Goal: Transaction & Acquisition: Book appointment/travel/reservation

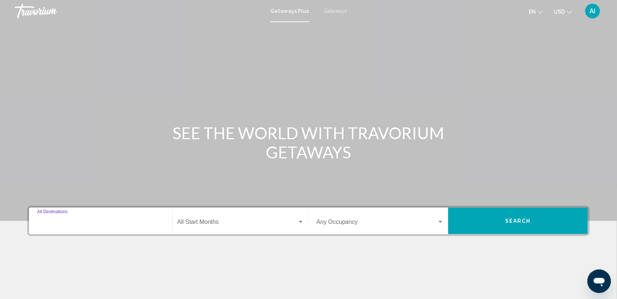
click at [105, 220] on input "Destination All Destinations" at bounding box center [100, 223] width 127 height 7
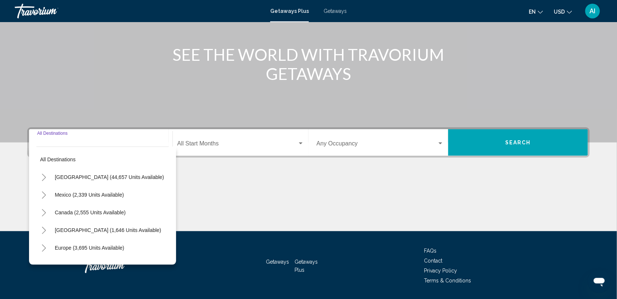
scroll to position [100, 0]
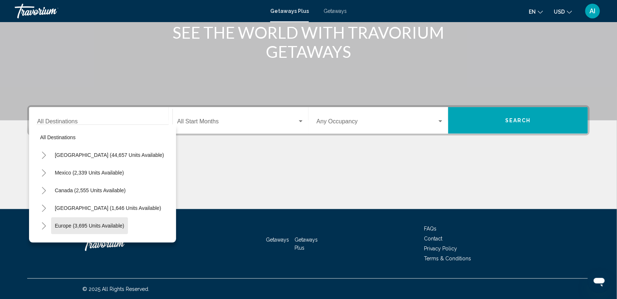
click at [105, 219] on button "Europe (3,695 units available)" at bounding box center [89, 225] width 77 height 17
type input "**********"
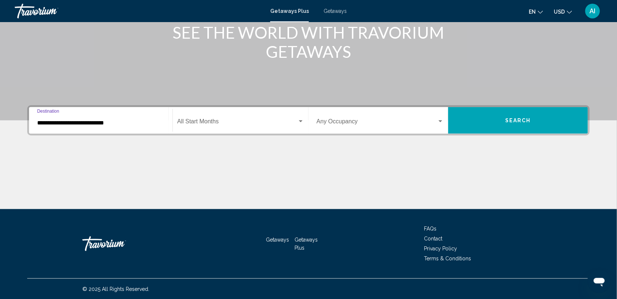
click at [110, 125] on input "**********" at bounding box center [100, 123] width 127 height 7
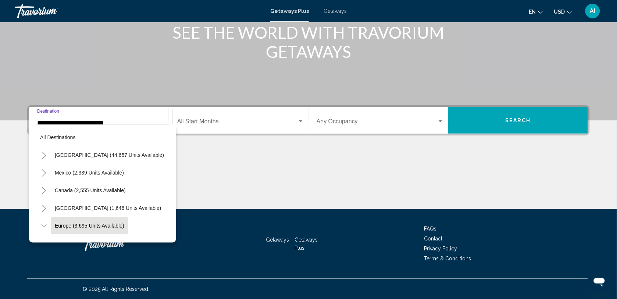
scroll to position [47, 0]
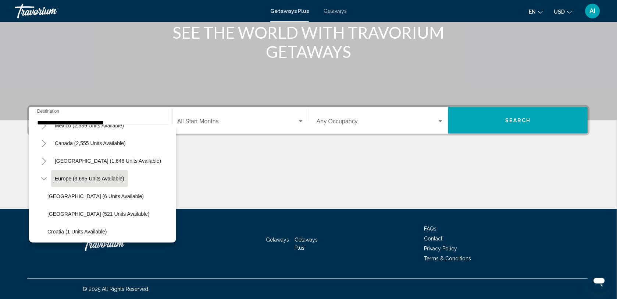
click at [285, 117] on div "Start Month All Start Months" at bounding box center [240, 120] width 127 height 23
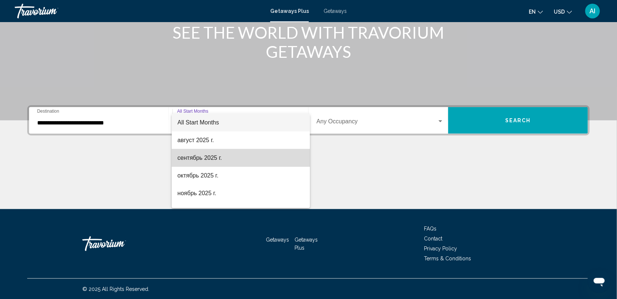
click at [258, 157] on span "сентябрь 2025 г." at bounding box center [241, 158] width 127 height 18
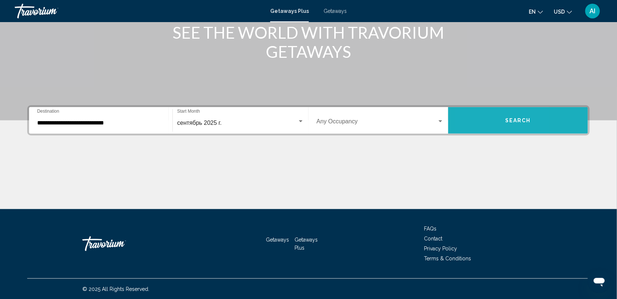
click at [476, 117] on button "Search" at bounding box center [519, 120] width 140 height 26
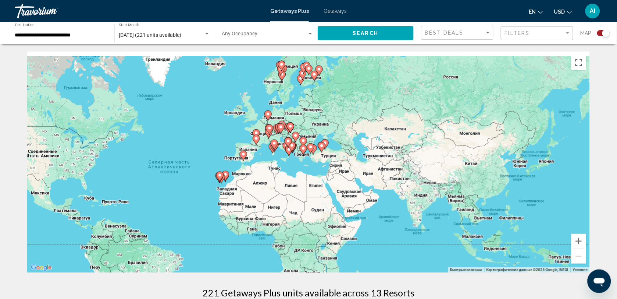
drag, startPoint x: 492, startPoint y: 130, endPoint x: 371, endPoint y: 153, distance: 123.4
click at [371, 153] on div "Чтобы активировать перетаскивание с помощью клавиатуры, нажмите Alt + Ввод. Пос…" at bounding box center [308, 162] width 563 height 221
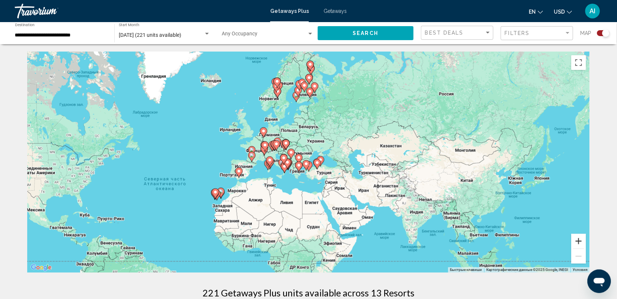
click at [578, 240] on button "Увеличить" at bounding box center [579, 241] width 15 height 15
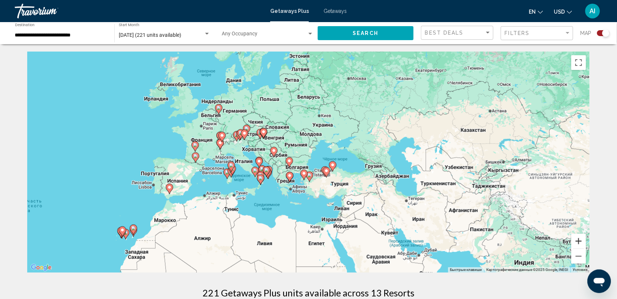
click at [578, 240] on button "Увеличить" at bounding box center [579, 241] width 15 height 15
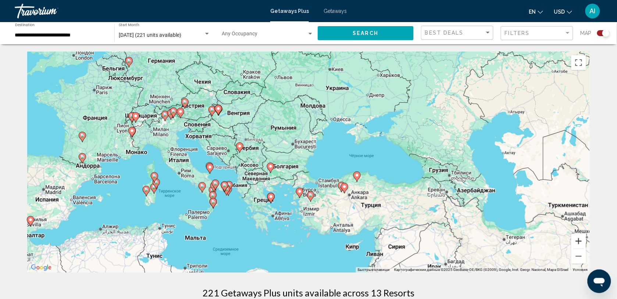
click at [578, 240] on button "Увеличить" at bounding box center [579, 241] width 15 height 15
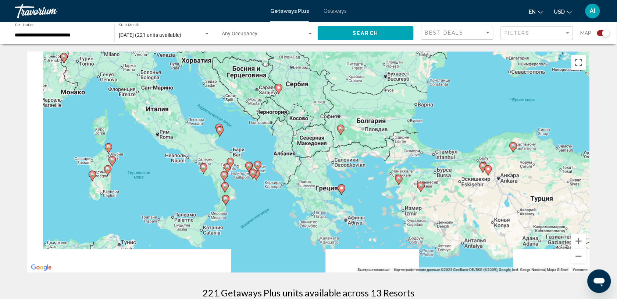
drag, startPoint x: 335, startPoint y: 199, endPoint x: 459, endPoint y: 147, distance: 134.3
click at [459, 147] on div "Чтобы активировать перетаскивание с помощью клавиатуры, нажмите Alt + Ввод. Пос…" at bounding box center [308, 162] width 563 height 221
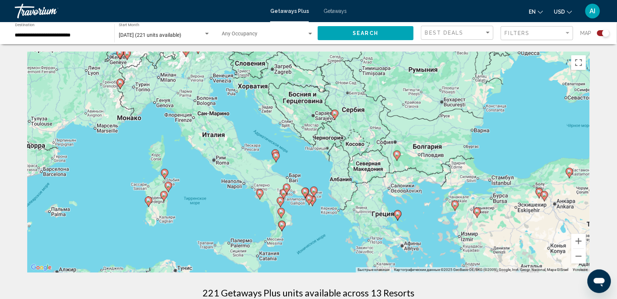
drag, startPoint x: 403, startPoint y: 153, endPoint x: 444, endPoint y: 181, distance: 49.5
click at [444, 181] on div "Чтобы активировать перетаскивание с помощью клавиатуры, нажмите Alt + Ввод. Пос…" at bounding box center [308, 162] width 563 height 221
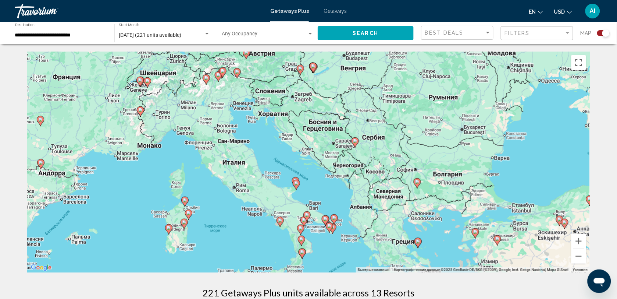
drag, startPoint x: 367, startPoint y: 126, endPoint x: 389, endPoint y: 155, distance: 35.7
click at [389, 155] on div "Чтобы активировать перетаскивание с помощью клавиатуры, нажмите Alt + Ввод. Пос…" at bounding box center [308, 162] width 563 height 221
click at [279, 221] on image "Main content" at bounding box center [280, 220] width 4 height 4
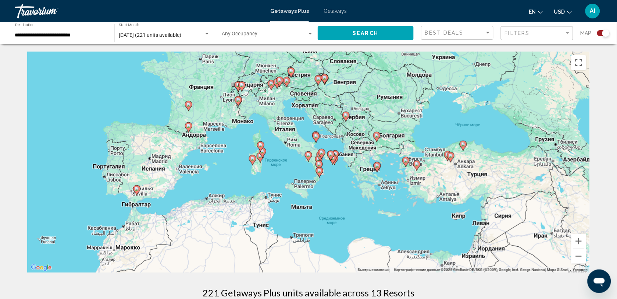
click at [310, 155] on image "Main content" at bounding box center [308, 155] width 4 height 4
type input "**********"
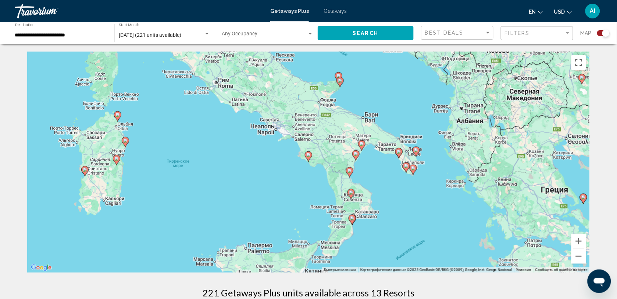
click at [310, 155] on image "Main content" at bounding box center [308, 155] width 4 height 4
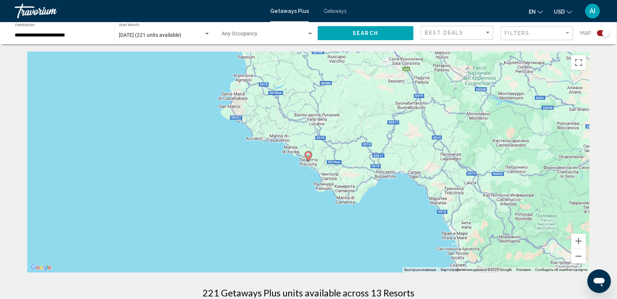
click at [310, 155] on image "Main content" at bounding box center [308, 155] width 4 height 4
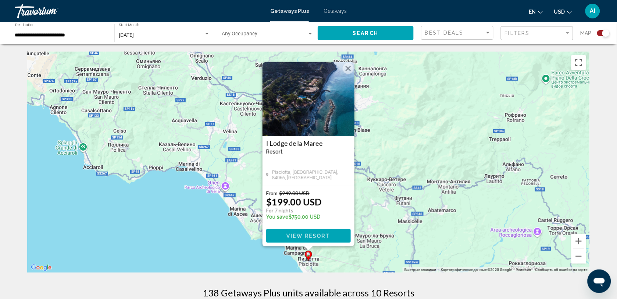
click at [351, 70] on button "Закрыть" at bounding box center [348, 68] width 11 height 11
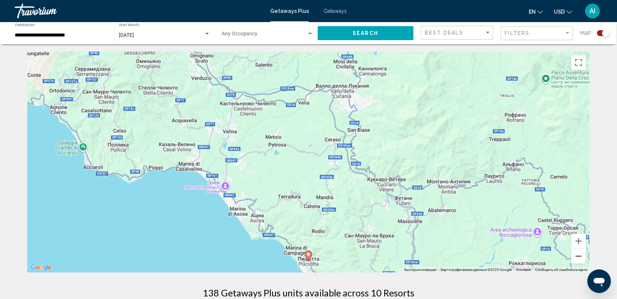
click at [579, 254] on button "Уменьшить" at bounding box center [579, 256] width 15 height 15
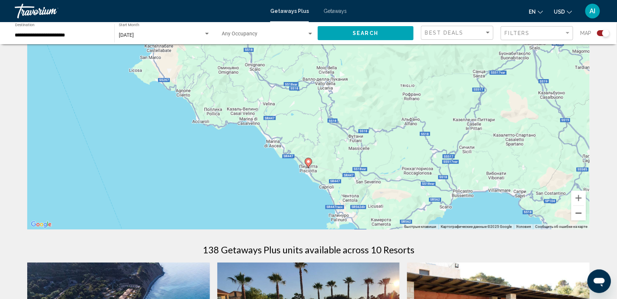
scroll to position [32, 0]
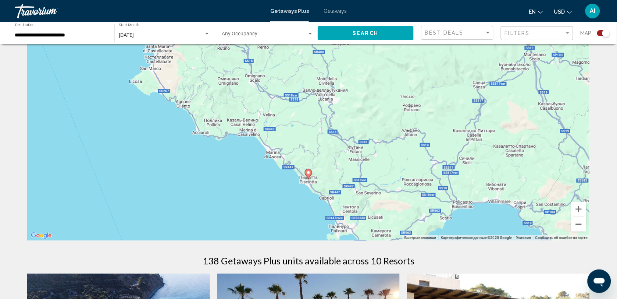
click at [578, 227] on button "Уменьшить" at bounding box center [579, 224] width 15 height 15
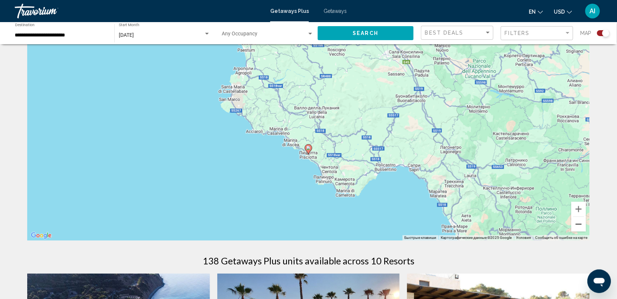
click at [578, 227] on button "Уменьшить" at bounding box center [579, 224] width 15 height 15
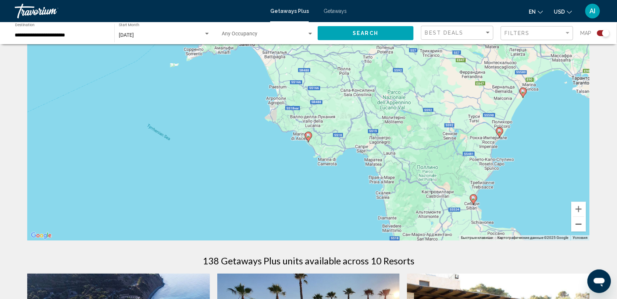
click at [578, 227] on button "Уменьшить" at bounding box center [579, 224] width 15 height 15
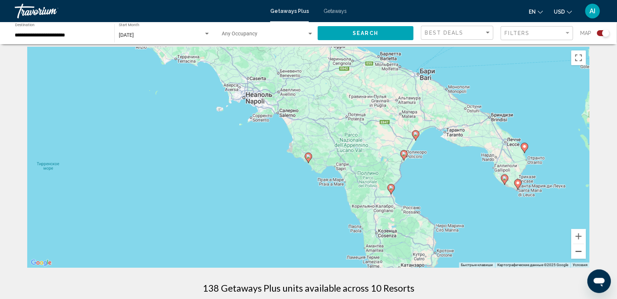
scroll to position [0, 0]
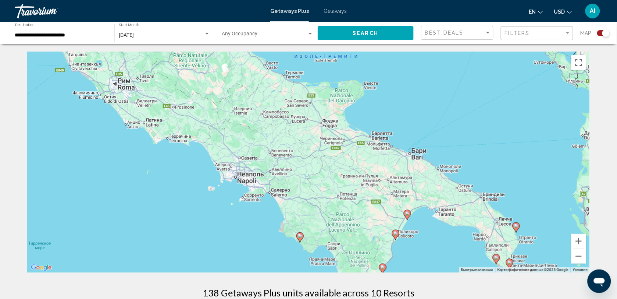
drag, startPoint x: 439, startPoint y: 133, endPoint x: 428, endPoint y: 213, distance: 81.3
click at [428, 213] on div "Чтобы активировать перетаскивание с помощью клавиатуры, нажмите Alt + Ввод. Пос…" at bounding box center [308, 162] width 563 height 221
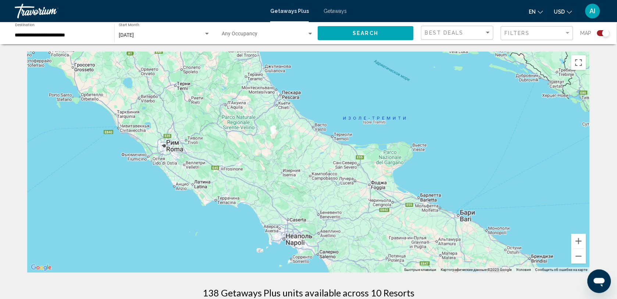
drag, startPoint x: 416, startPoint y: 125, endPoint x: 465, endPoint y: 188, distance: 79.4
click at [465, 188] on div "Чтобы активировать перетаскивание с помощью клавиатуры, нажмите Alt + Ввод. Пос…" at bounding box center [308, 162] width 563 height 221
click at [293, 10] on span "Getaways Plus" at bounding box center [289, 11] width 39 height 6
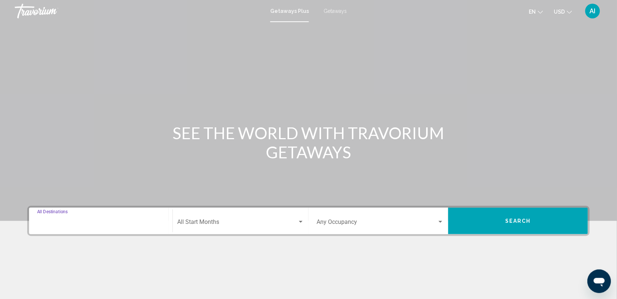
click at [109, 222] on input "Destination All Destinations" at bounding box center [100, 223] width 127 height 7
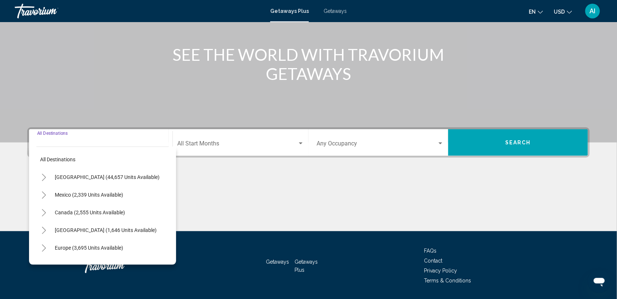
scroll to position [100, 0]
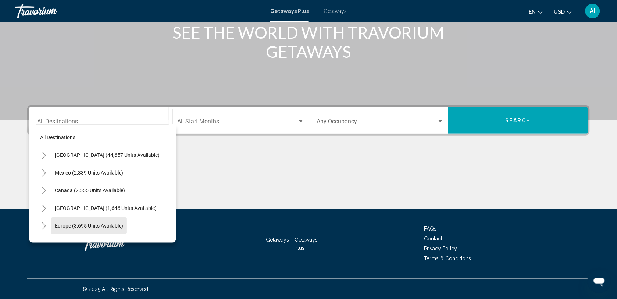
click at [109, 223] on span "Europe (3,695 units available)" at bounding box center [89, 226] width 68 height 6
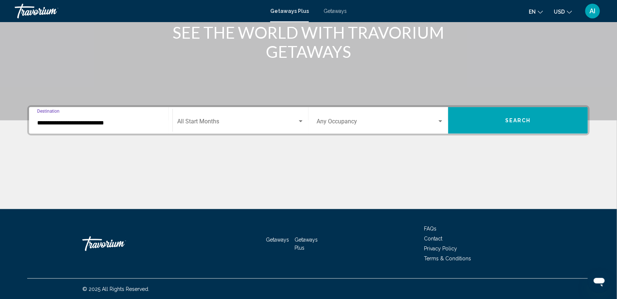
click at [102, 120] on input "**********" at bounding box center [100, 123] width 127 height 7
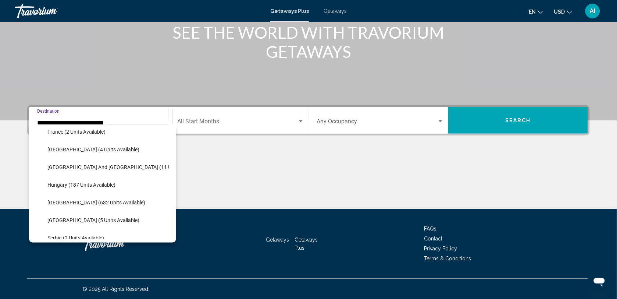
scroll to position [196, 0]
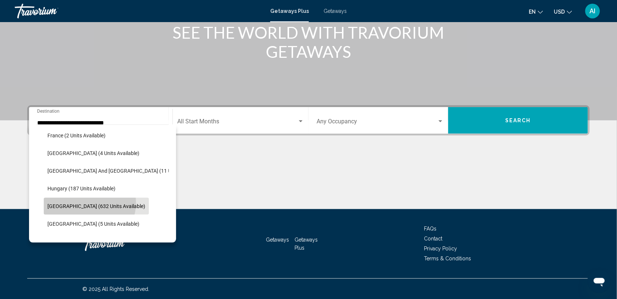
click at [89, 203] on span "[GEOGRAPHIC_DATA] (632 units available)" at bounding box center [96, 206] width 98 height 6
type input "**********"
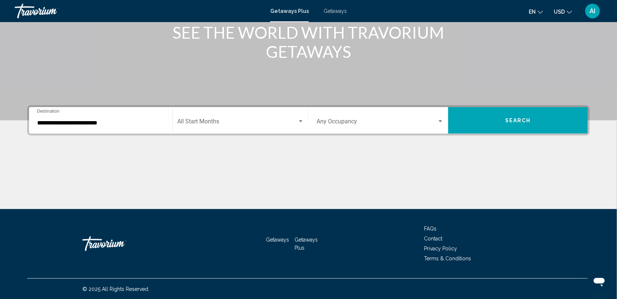
click at [205, 129] on div "Start Month All Start Months" at bounding box center [240, 120] width 127 height 23
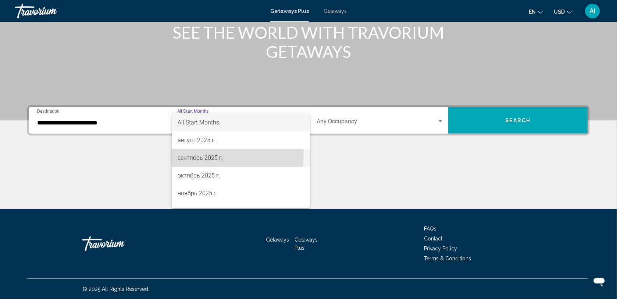
click at [201, 155] on span "сентябрь 2025 г." at bounding box center [241, 158] width 127 height 18
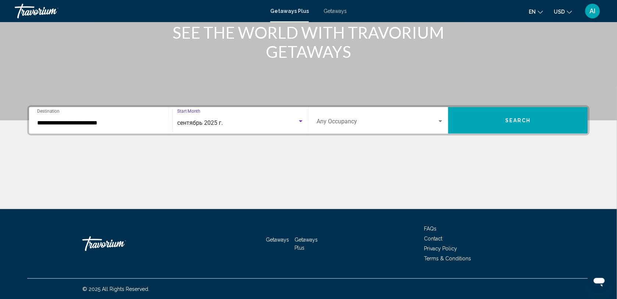
click at [336, 117] on div "Occupancy Any Occupancy" at bounding box center [380, 120] width 127 height 23
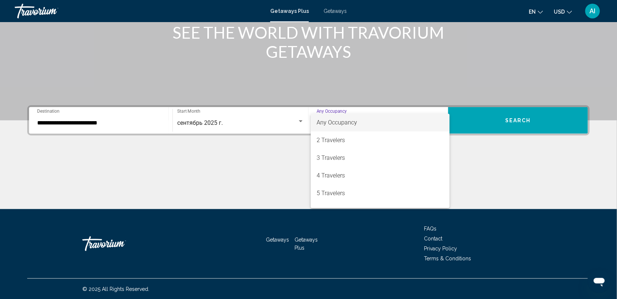
click at [473, 148] on div at bounding box center [308, 149] width 617 height 299
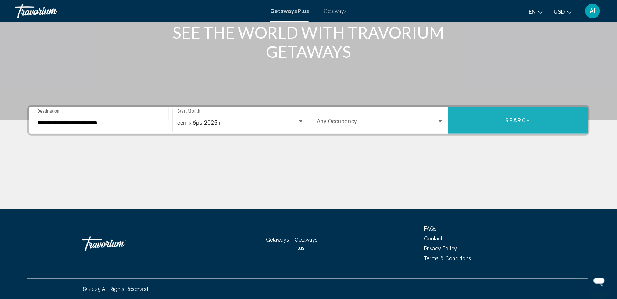
click at [506, 120] on span "Search" at bounding box center [519, 121] width 26 height 6
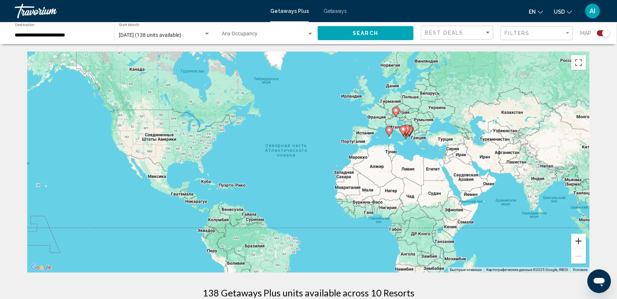
click at [577, 240] on button "Увеличить" at bounding box center [579, 241] width 15 height 15
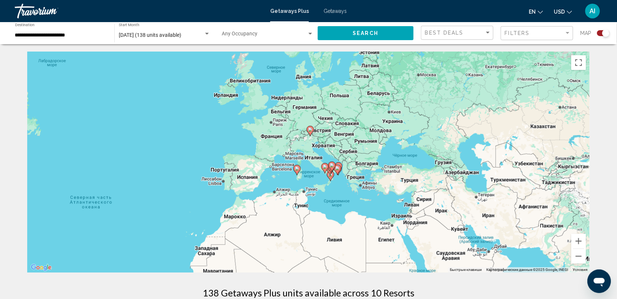
drag, startPoint x: 510, startPoint y: 145, endPoint x: 329, endPoint y: 209, distance: 192.6
click at [329, 209] on div "Чтобы активировать перетаскивание с помощью клавиатуры, нажмите Alt + Ввод. Пос…" at bounding box center [308, 162] width 563 height 221
click at [582, 240] on button "Увеличить" at bounding box center [579, 241] width 15 height 15
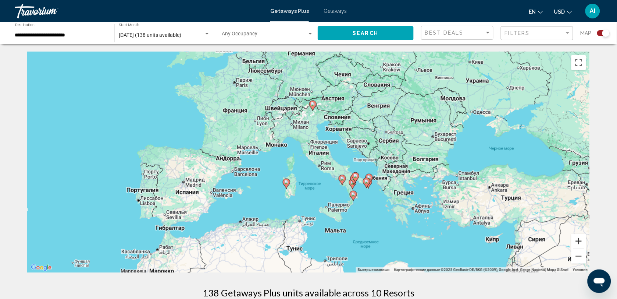
click at [578, 240] on button "Увеличить" at bounding box center [579, 241] width 15 height 15
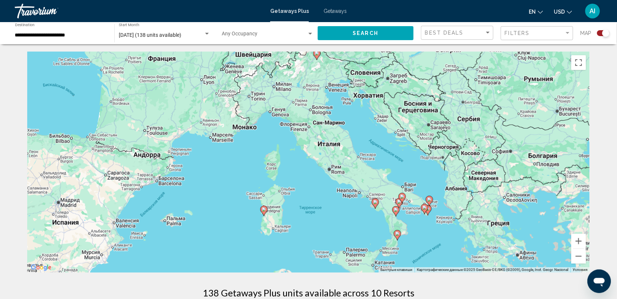
click at [263, 213] on icon "Main content" at bounding box center [264, 211] width 7 height 10
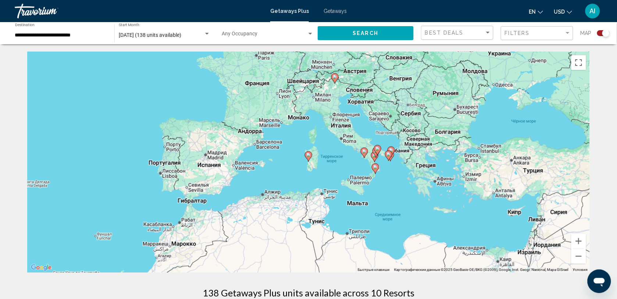
click at [309, 156] on image "Main content" at bounding box center [308, 155] width 4 height 4
type input "**********"
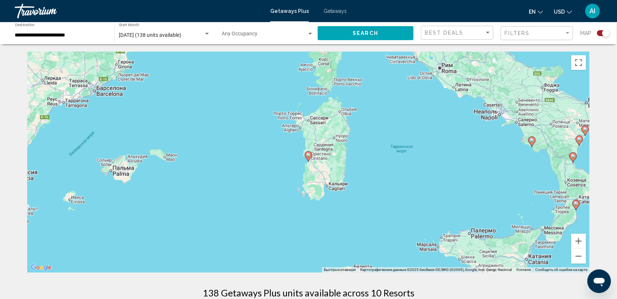
click at [309, 156] on image "Main content" at bounding box center [308, 155] width 4 height 4
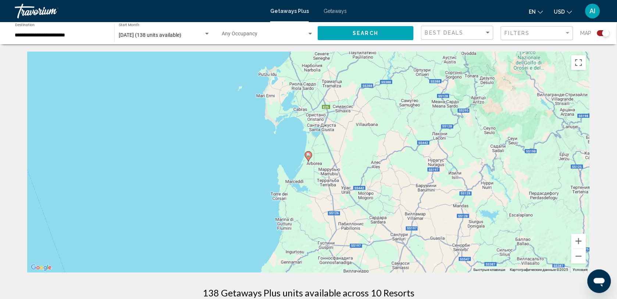
click at [309, 156] on image "Main content" at bounding box center [308, 155] width 4 height 4
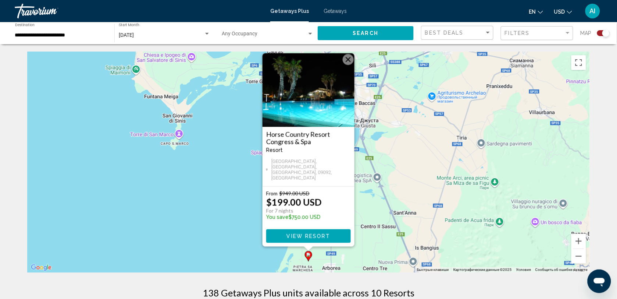
click at [348, 65] on button "Закрыть" at bounding box center [348, 59] width 11 height 11
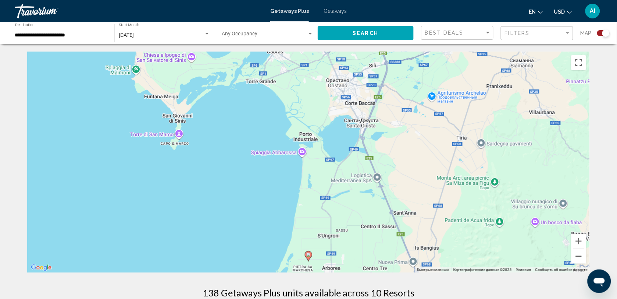
click at [578, 254] on button "Уменьшить" at bounding box center [579, 256] width 15 height 15
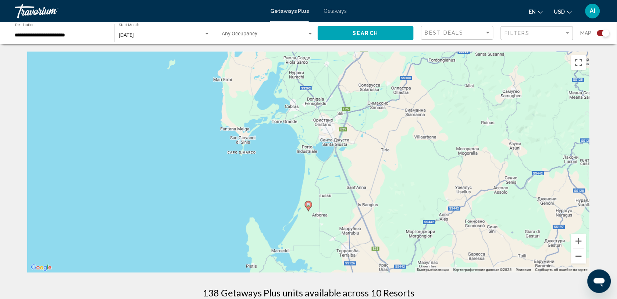
click at [578, 254] on button "Уменьшить" at bounding box center [579, 256] width 15 height 15
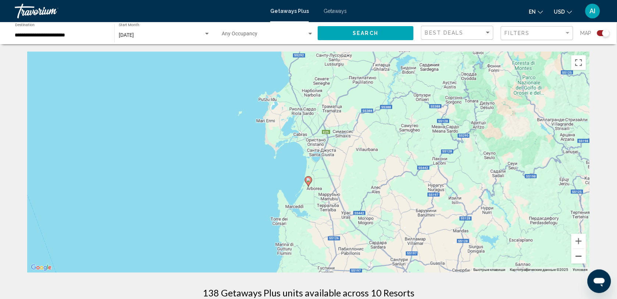
click at [578, 254] on button "Уменьшить" at bounding box center [579, 256] width 15 height 15
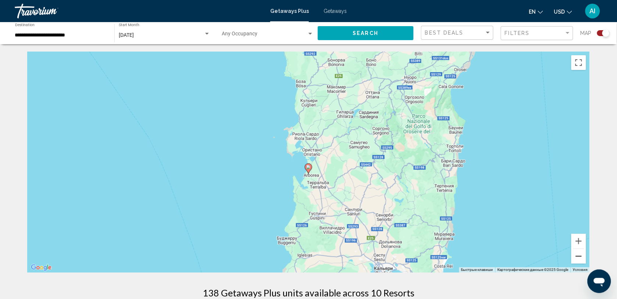
click at [578, 254] on button "Уменьшить" at bounding box center [579, 256] width 15 height 15
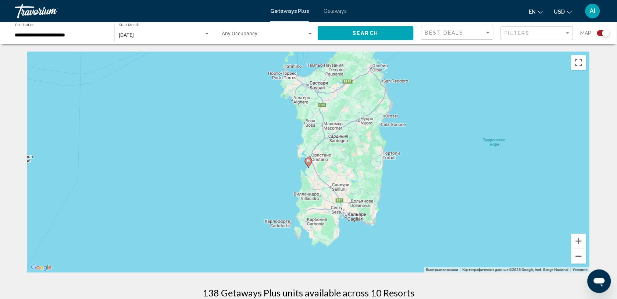
click at [578, 254] on button "Уменьшить" at bounding box center [579, 256] width 15 height 15
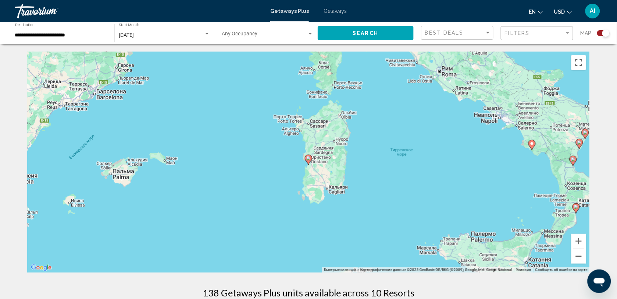
click at [578, 254] on button "Уменьшить" at bounding box center [579, 256] width 15 height 15
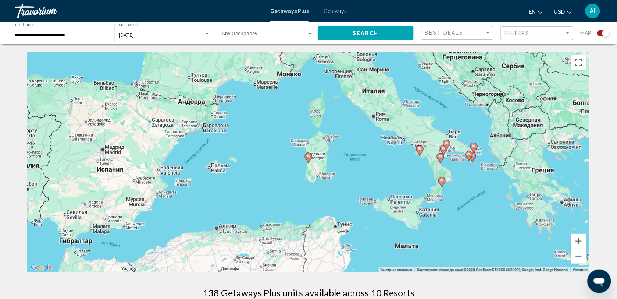
click at [446, 139] on gmp-advanced-marker "Main content" at bounding box center [446, 144] width 7 height 11
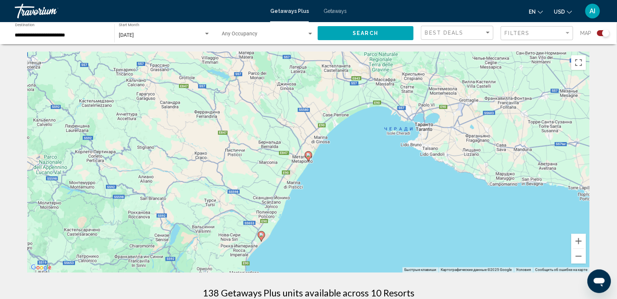
click at [308, 155] on image "Main content" at bounding box center [308, 155] width 4 height 4
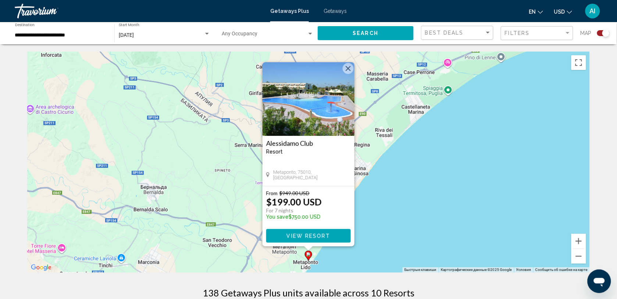
click at [347, 67] on button "Закрыть" at bounding box center [348, 68] width 11 height 11
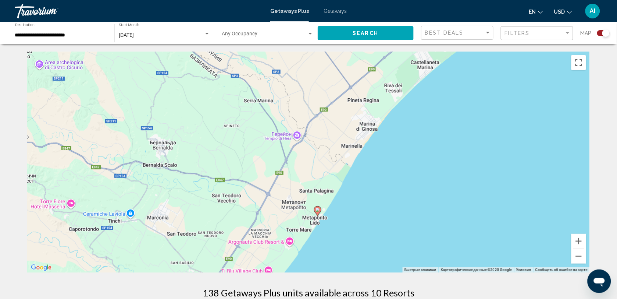
drag, startPoint x: 444, startPoint y: 122, endPoint x: 453, endPoint y: 74, distance: 48.3
click at [453, 74] on div "Чтобы активировать перетаскивание с помощью клавиатуры, нажмите Alt + Ввод. Пос…" at bounding box center [308, 162] width 563 height 221
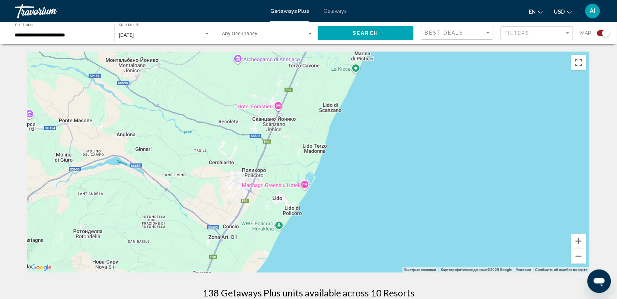
drag, startPoint x: 376, startPoint y: 225, endPoint x: 483, endPoint y: -34, distance: 280.0
click at [483, 0] on html "**********" at bounding box center [308, 149] width 617 height 299
click at [580, 256] on button "Уменьшить" at bounding box center [579, 256] width 15 height 15
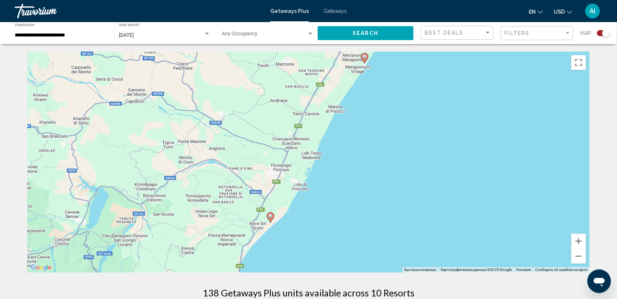
click at [271, 215] on image "Main content" at bounding box center [271, 216] width 4 height 4
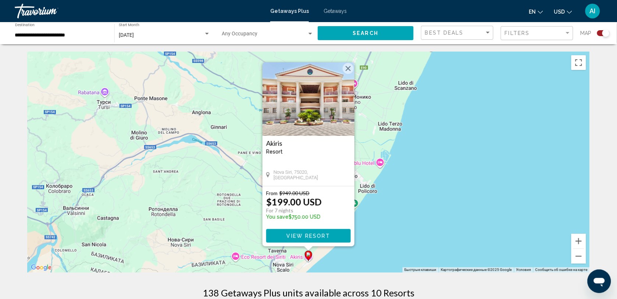
click at [493, 240] on div "Чтобы активировать перетаскивание с помощью клавиатуры, нажмите Alt + Ввод. Пос…" at bounding box center [308, 162] width 563 height 221
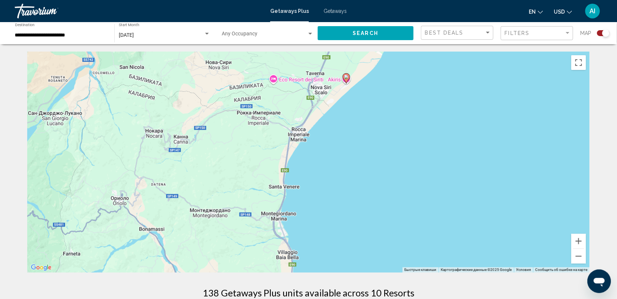
drag, startPoint x: 484, startPoint y: 210, endPoint x: 522, endPoint y: 30, distance: 183.9
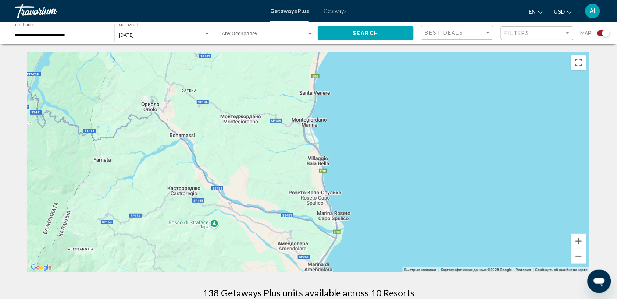
drag, startPoint x: 444, startPoint y: 182, endPoint x: 475, endPoint y: 86, distance: 100.4
click at [475, 86] on div "Чтобы активировать перетаскивание с помощью клавиатуры, нажмите Alt + Ввод. Пос…" at bounding box center [308, 162] width 563 height 221
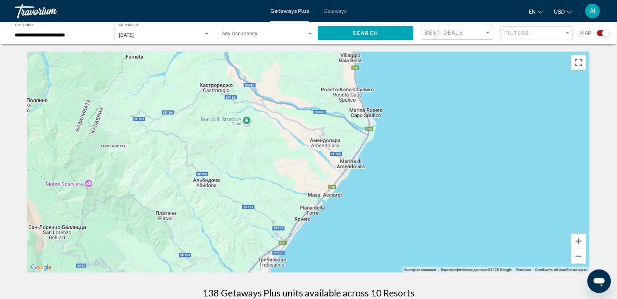
drag, startPoint x: 430, startPoint y: 189, endPoint x: 462, endPoint y: 88, distance: 106.1
click at [462, 88] on div "Чтобы активировать перетаскивание с помощью клавиатуры, нажмите Alt + Ввод. Пос…" at bounding box center [308, 162] width 563 height 221
click at [576, 260] on button "Уменьшить" at bounding box center [579, 256] width 15 height 15
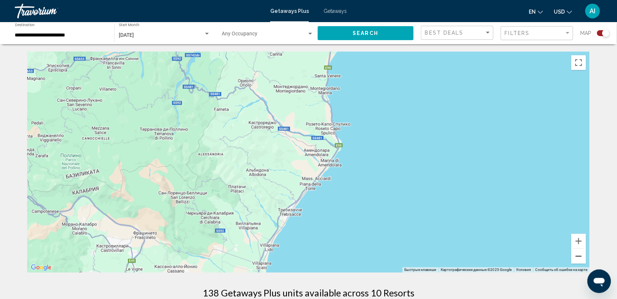
click at [576, 260] on button "Уменьшить" at bounding box center [579, 256] width 15 height 15
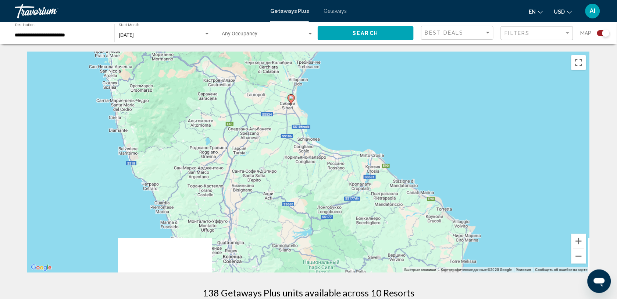
drag, startPoint x: 465, startPoint y: 242, endPoint x: 470, endPoint y: 96, distance: 146.5
click at [471, 98] on div "Чтобы активировать перетаскивание с помощью клавиатуры, нажмите Alt + Ввод. Пос…" at bounding box center [308, 162] width 563 height 221
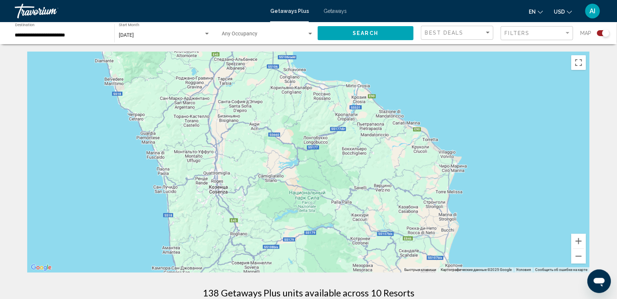
click at [469, 92] on div "Чтобы активировать перетаскивание с помощью клавиатуры, нажмите Alt + Ввод. Пос…" at bounding box center [308, 162] width 563 height 221
click at [578, 258] on button "Уменьшить" at bounding box center [579, 256] width 15 height 15
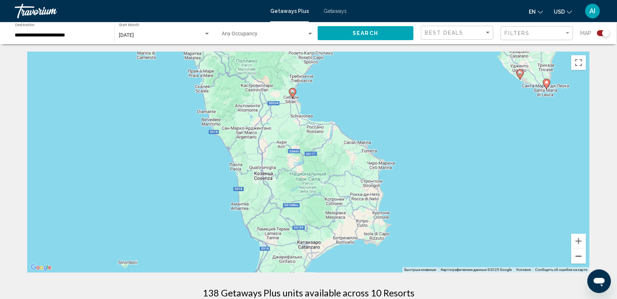
click at [578, 258] on button "Уменьшить" at bounding box center [579, 256] width 15 height 15
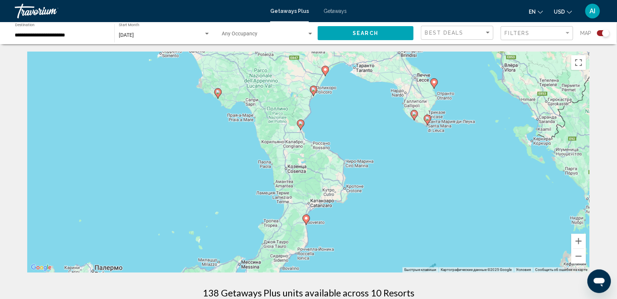
click at [306, 218] on image "Main content" at bounding box center [306, 218] width 4 height 4
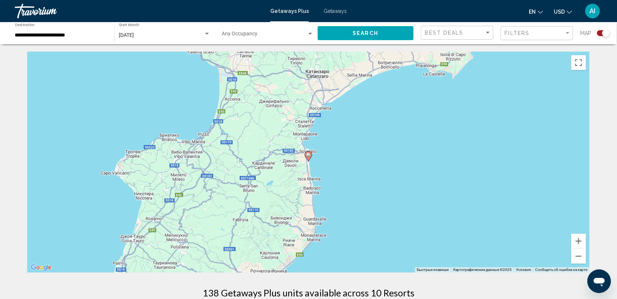
click at [309, 156] on image "Main content" at bounding box center [308, 155] width 4 height 4
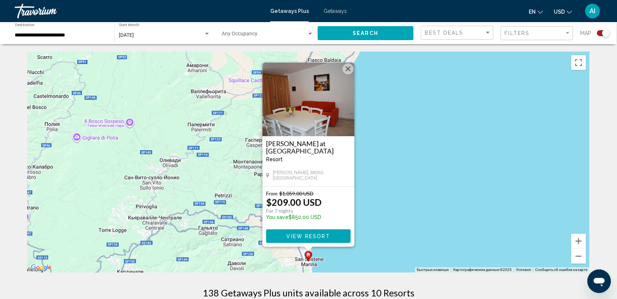
click at [348, 69] on button "Закрыть" at bounding box center [348, 68] width 11 height 11
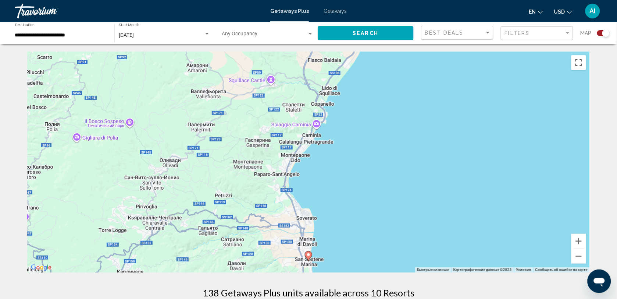
click at [334, 12] on span "Getaways" at bounding box center [335, 11] width 23 height 6
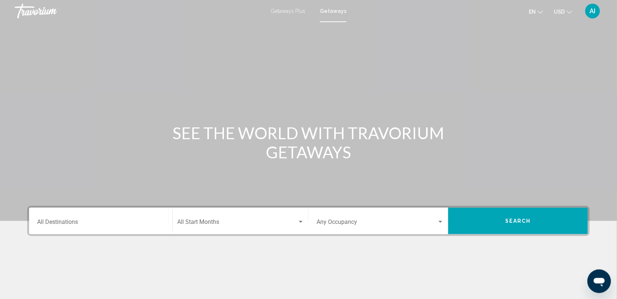
click at [111, 212] on div "Destination All Destinations" at bounding box center [100, 220] width 127 height 23
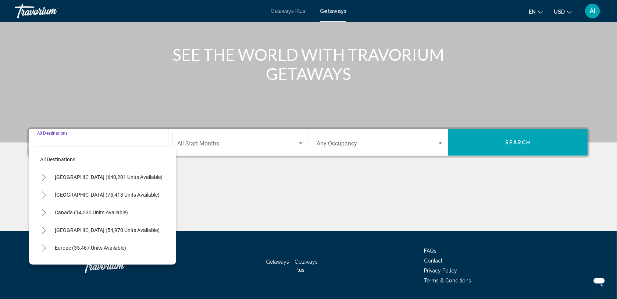
scroll to position [100, 0]
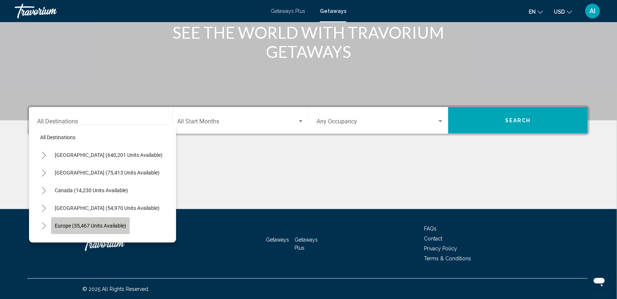
click at [110, 223] on span "Europe (35,467 units available)" at bounding box center [90, 226] width 71 height 6
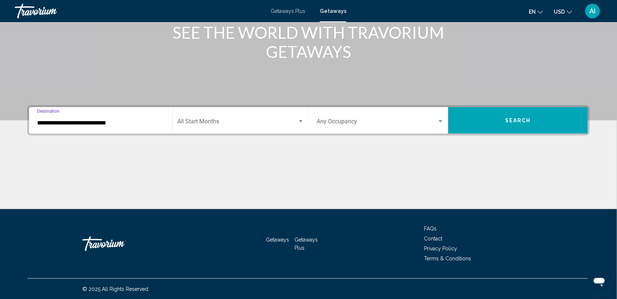
click at [90, 124] on input "**********" at bounding box center [100, 123] width 127 height 7
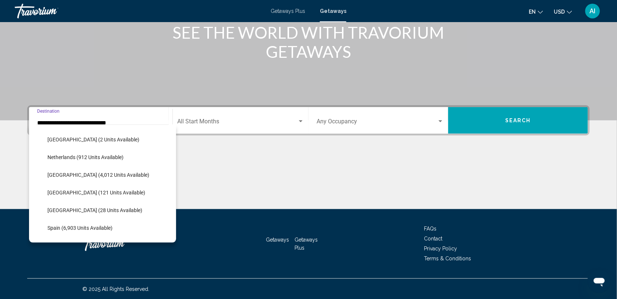
scroll to position [295, 0]
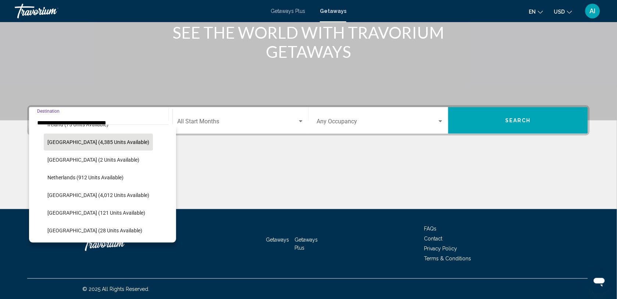
click at [100, 145] on button "[GEOGRAPHIC_DATA] (4,385 units available)" at bounding box center [98, 142] width 109 height 17
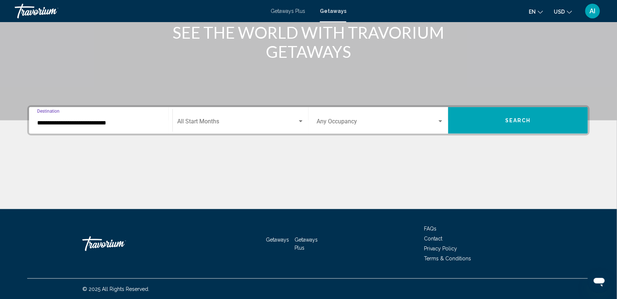
type input "**********"
click at [199, 124] on span "Search widget" at bounding box center [237, 123] width 120 height 7
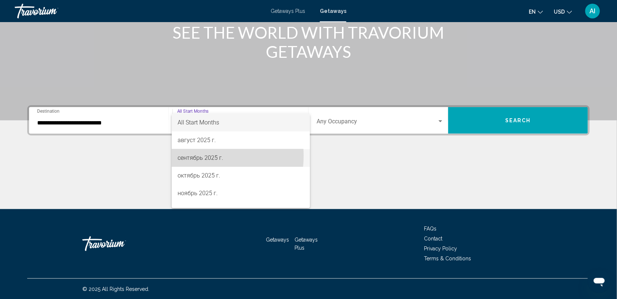
click at [200, 156] on span "сентябрь 2025 г." at bounding box center [241, 158] width 127 height 18
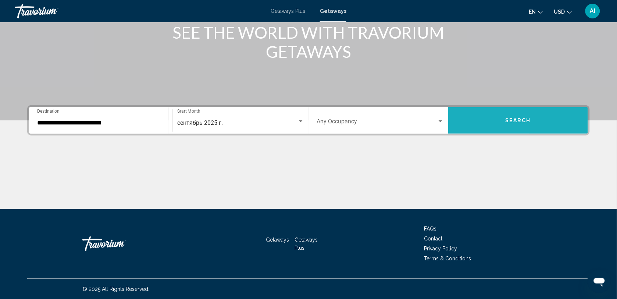
click at [466, 120] on button "Search" at bounding box center [519, 120] width 140 height 26
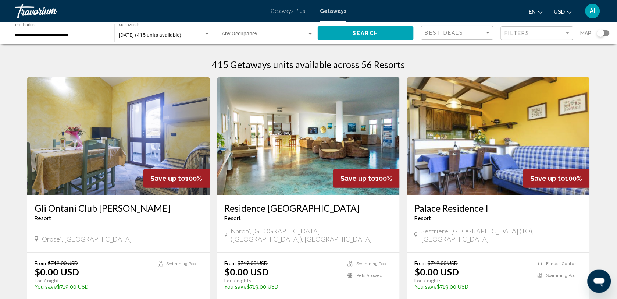
click at [608, 32] on div "Search widget" at bounding box center [604, 33] width 13 height 6
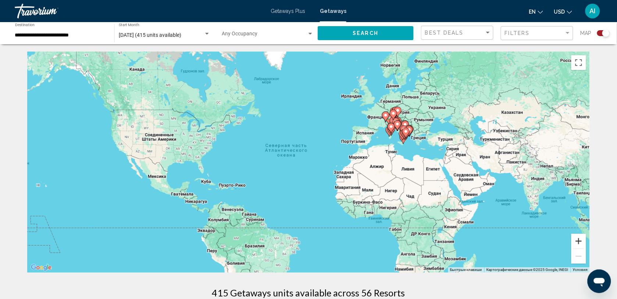
click at [578, 238] on button "Увеличить" at bounding box center [579, 241] width 15 height 15
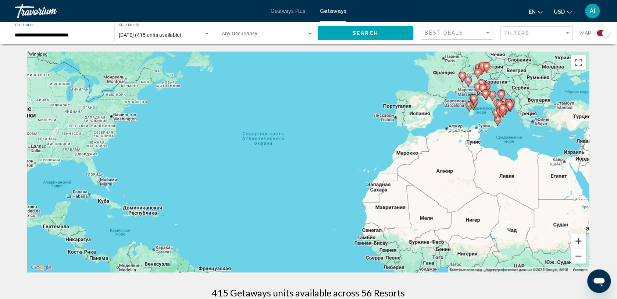
click at [578, 238] on button "Увеличить" at bounding box center [579, 241] width 15 height 15
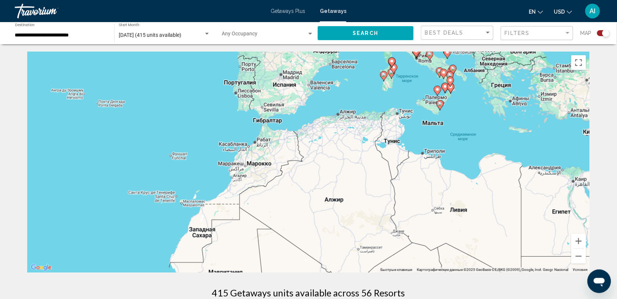
drag, startPoint x: 546, startPoint y: 208, endPoint x: 295, endPoint y: 227, distance: 251.3
click at [295, 227] on div "Чтобы активировать перетаскивание с помощью клавиатуры, нажмите Alt + Ввод. Пос…" at bounding box center [308, 162] width 563 height 221
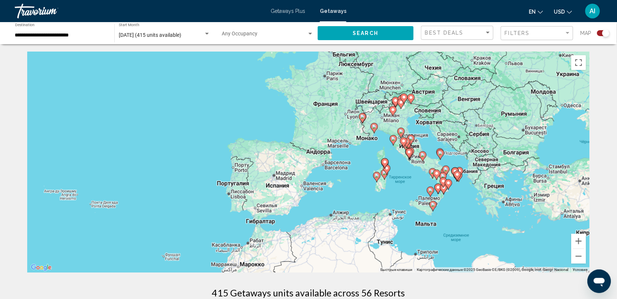
drag, startPoint x: 336, startPoint y: 161, endPoint x: 329, endPoint y: 265, distance: 104.4
click at [329, 265] on div "Чтобы активировать перетаскивание с помощью клавиатуры, нажмите Alt + Ввод. Пос…" at bounding box center [308, 162] width 563 height 221
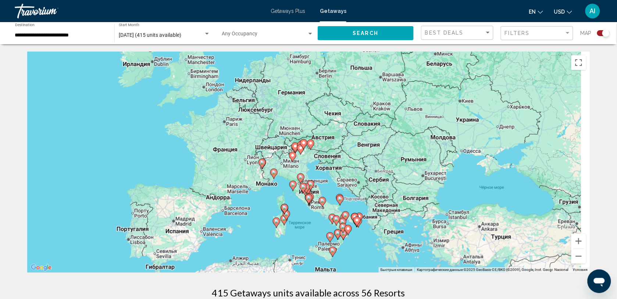
drag, startPoint x: 395, startPoint y: 188, endPoint x: 294, endPoint y: 234, distance: 111.1
click at [294, 234] on div "Чтобы активировать перетаскивание с помощью клавиатуры, нажмите Alt + Ввод. Пос…" at bounding box center [308, 162] width 563 height 221
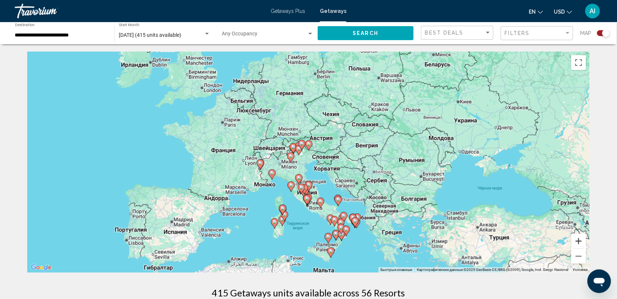
click at [576, 240] on button "Увеличить" at bounding box center [579, 241] width 15 height 15
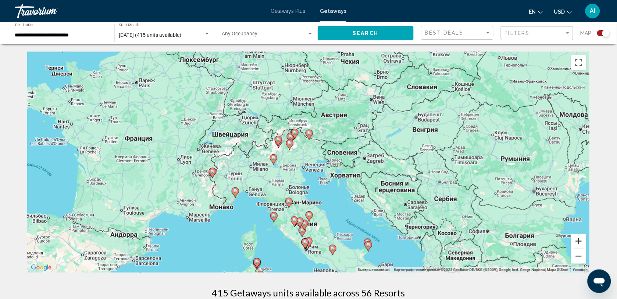
click at [576, 240] on button "Увеличить" at bounding box center [579, 241] width 15 height 15
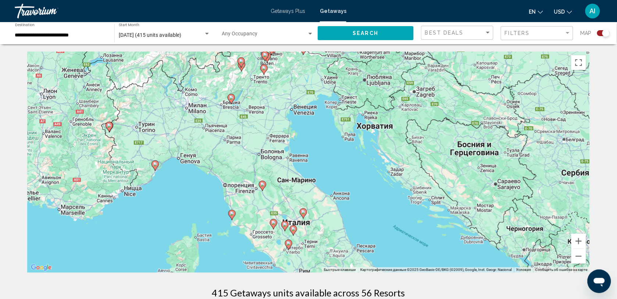
drag, startPoint x: 517, startPoint y: 230, endPoint x: 507, endPoint y: 164, distance: 67.0
click at [507, 164] on div "Чтобы активировать перетаскивание с помощью клавиатуры, нажмите Alt + Ввод. Пос…" at bounding box center [308, 162] width 563 height 221
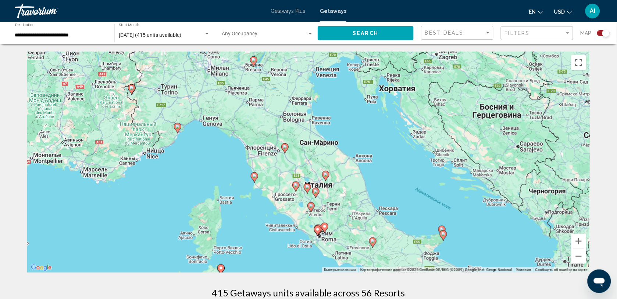
drag, startPoint x: 443, startPoint y: 214, endPoint x: 468, endPoint y: 171, distance: 49.1
click at [468, 171] on div "Чтобы активировать перетаскивание с помощью клавиатуры, нажмите Alt + Ввод. Пос…" at bounding box center [308, 162] width 563 height 221
click at [579, 243] on button "Увеличить" at bounding box center [579, 241] width 15 height 15
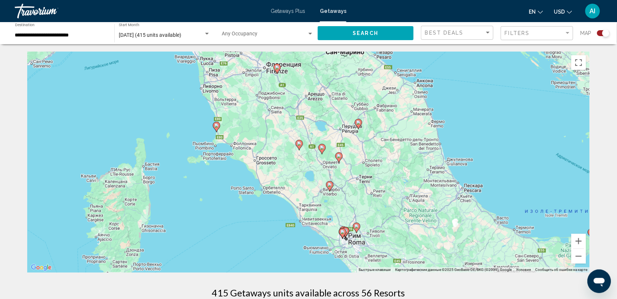
drag, startPoint x: 392, startPoint y: 240, endPoint x: 408, endPoint y: 166, distance: 76.4
click at [408, 166] on div "Чтобы активировать перетаскивание с помощью клавиатуры, нажмите Alt + Ввод. Пос…" at bounding box center [308, 162] width 563 height 221
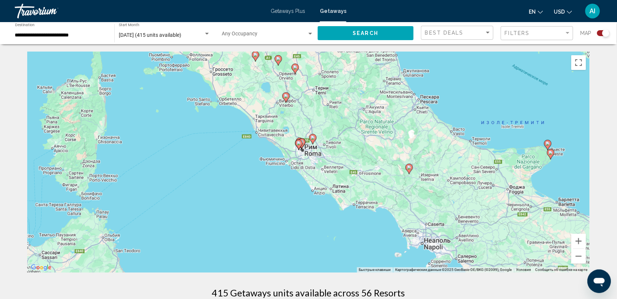
drag, startPoint x: 408, startPoint y: 166, endPoint x: 363, endPoint y: 72, distance: 103.5
click at [363, 72] on div "Чтобы активировать перетаскивание с помощью клавиатуры, нажмите Alt + Ввод. Пос…" at bounding box center [308, 162] width 563 height 221
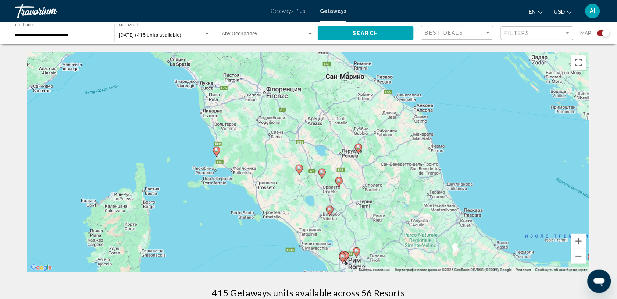
drag, startPoint x: 380, startPoint y: 122, endPoint x: 424, endPoint y: 238, distance: 124.0
click at [424, 238] on div "Чтобы активировать перетаскивание с помощью клавиатуры, нажмите Alt + Ввод. Пос…" at bounding box center [308, 162] width 563 height 221
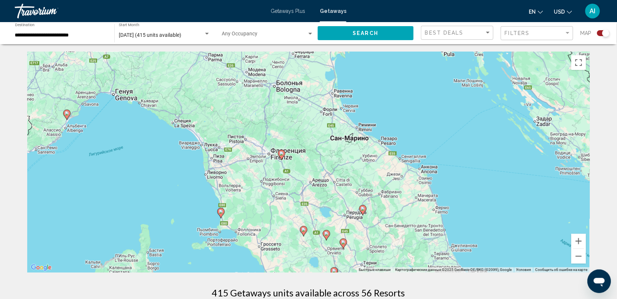
drag, startPoint x: 408, startPoint y: 185, endPoint x: 412, endPoint y: 248, distance: 63.8
click at [412, 248] on div "Чтобы активировать перетаскивание с помощью клавиатуры, нажмите Alt + Ввод. Пос…" at bounding box center [308, 162] width 563 height 221
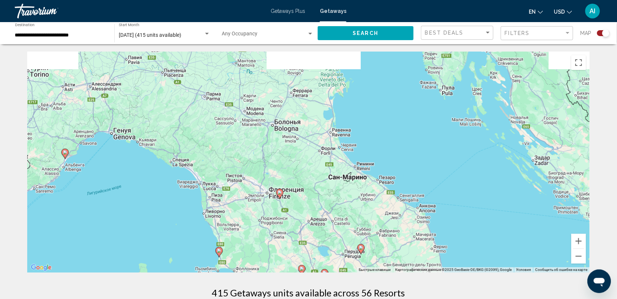
drag, startPoint x: 399, startPoint y: 223, endPoint x: 397, endPoint y: 260, distance: 36.5
click at [397, 260] on div "Чтобы активировать перетаскивание с помощью клавиатуры, нажмите Alt + Ввод. Пос…" at bounding box center [308, 162] width 563 height 221
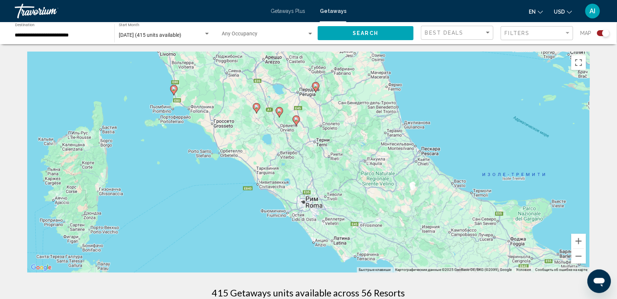
drag, startPoint x: 389, startPoint y: 240, endPoint x: 343, endPoint y: 76, distance: 170.5
click at [343, 76] on div "Чтобы активировать перетаскивание с помощью клавиатуры, нажмите Alt + Ввод. Пос…" at bounding box center [308, 162] width 563 height 221
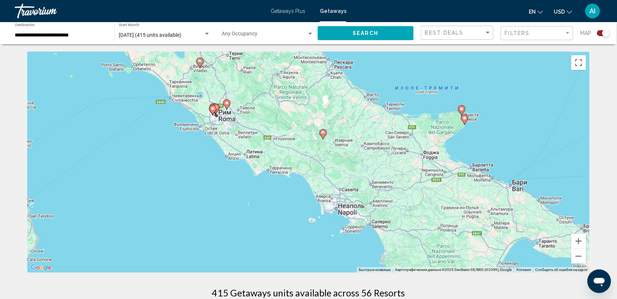
drag, startPoint x: 371, startPoint y: 207, endPoint x: 279, endPoint y: 118, distance: 127.8
click at [280, 118] on div "Чтобы активировать перетаскивание с помощью клавиатуры, нажмите Alt + Ввод. Пос…" at bounding box center [308, 162] width 563 height 221
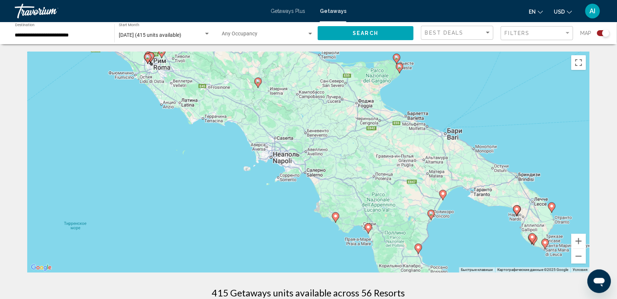
drag, startPoint x: 352, startPoint y: 171, endPoint x: 311, endPoint y: 124, distance: 62.3
click at [311, 124] on div "Чтобы активировать перетаскивание с помощью клавиатуры, нажмите Alt + Ввод. Пос…" at bounding box center [308, 162] width 563 height 221
click at [400, 66] on image "Main content" at bounding box center [400, 66] width 4 height 4
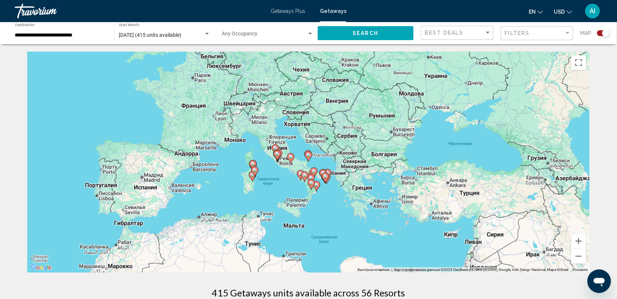
click at [309, 156] on image "Main content" at bounding box center [308, 155] width 4 height 4
type input "**********"
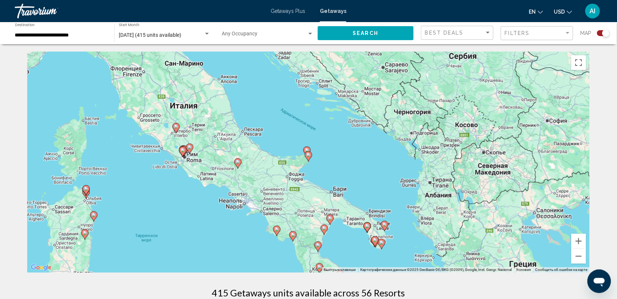
click at [309, 156] on image "Main content" at bounding box center [308, 155] width 4 height 4
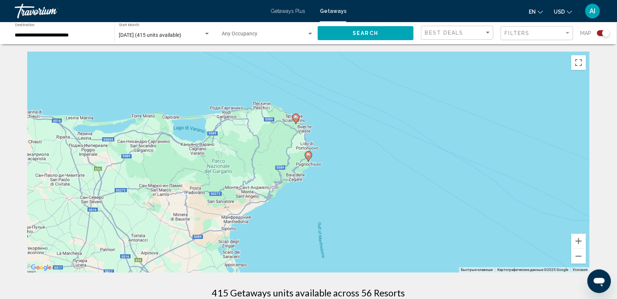
click at [309, 156] on image "Main content" at bounding box center [308, 155] width 4 height 4
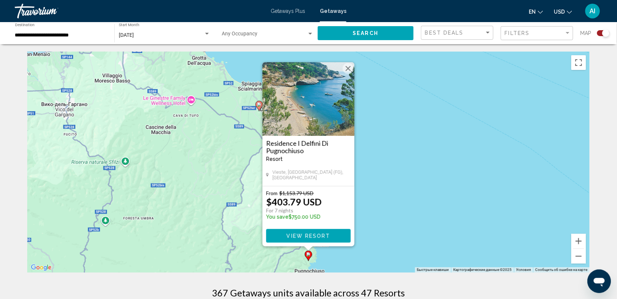
click at [348, 66] on button "Закрыть" at bounding box center [348, 68] width 11 height 11
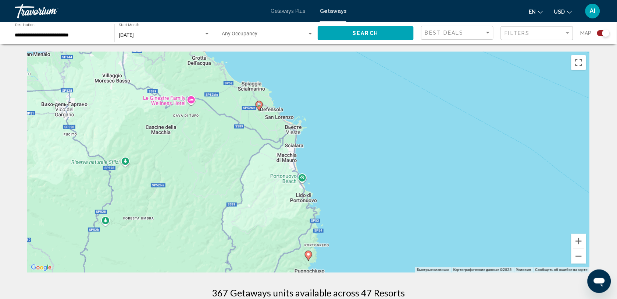
click at [262, 104] on icon "Main content" at bounding box center [259, 106] width 7 height 10
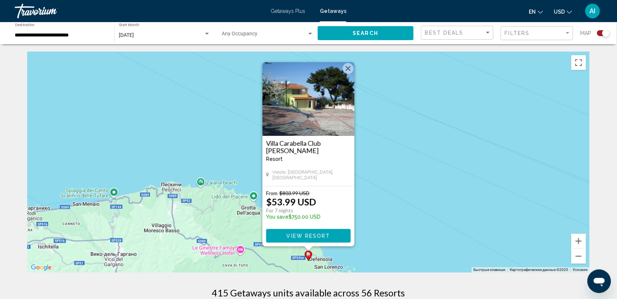
click at [310, 107] on img "Main content" at bounding box center [309, 99] width 92 height 74
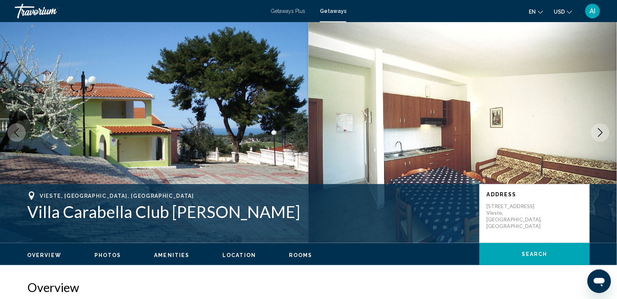
click at [241, 257] on span "Location" at bounding box center [239, 255] width 33 height 6
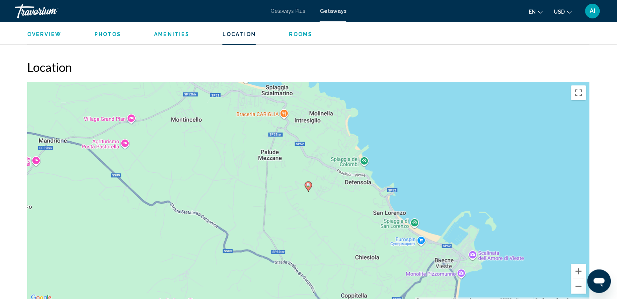
scroll to position [831, 0]
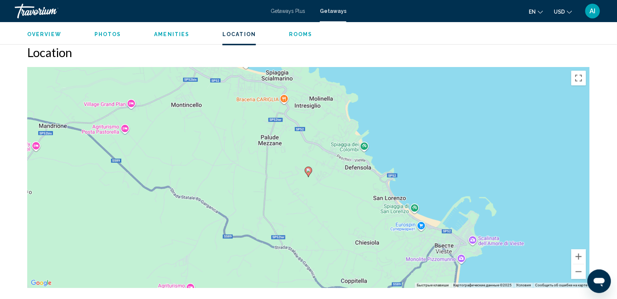
click at [46, 34] on span "Overview" at bounding box center [44, 34] width 34 height 6
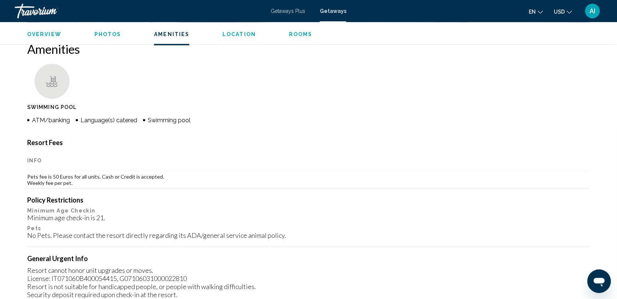
scroll to position [573, 0]
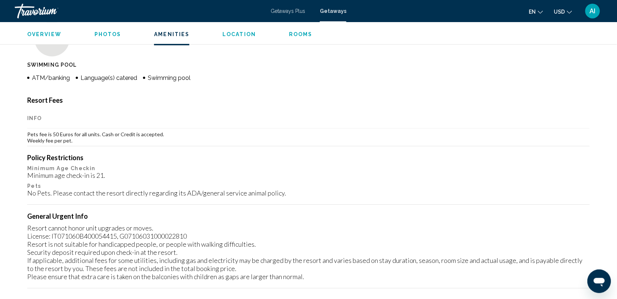
click at [293, 32] on span "Rooms" at bounding box center [301, 34] width 24 height 6
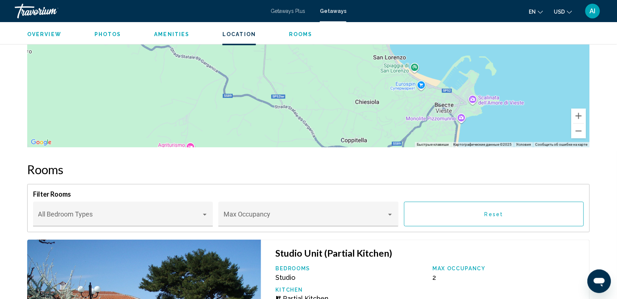
scroll to position [968, 0]
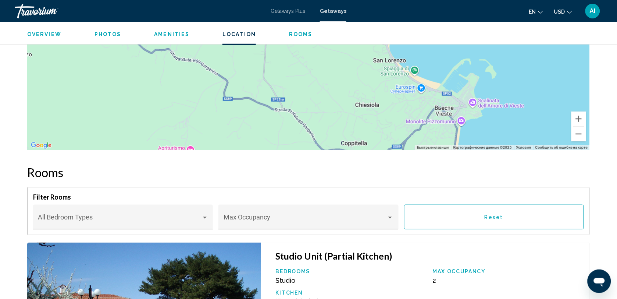
click at [336, 13] on span "Getaways" at bounding box center [333, 11] width 26 height 6
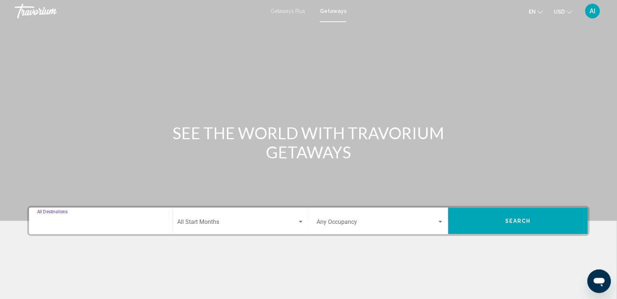
click at [127, 223] on input "Destination All Destinations" at bounding box center [100, 223] width 127 height 7
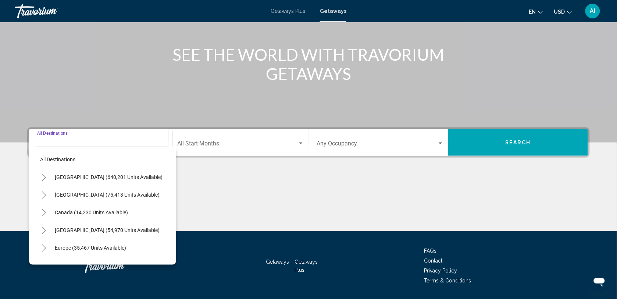
scroll to position [100, 0]
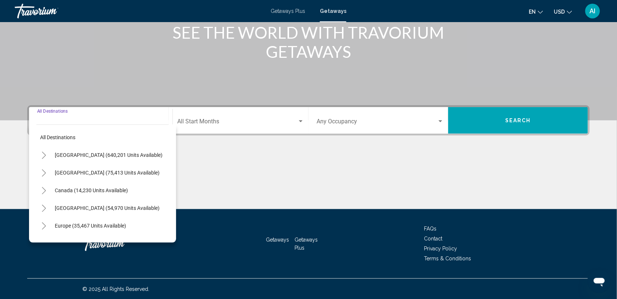
click at [127, 223] on button "Europe (35,467 units available)" at bounding box center [90, 225] width 79 height 17
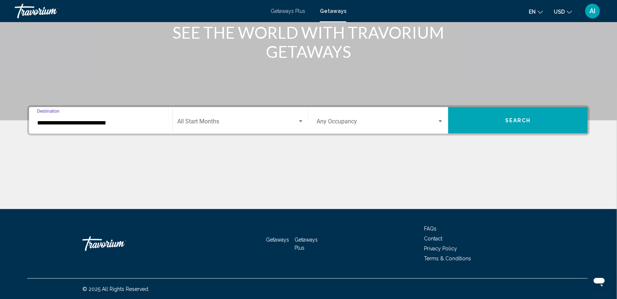
click at [87, 124] on input "**********" at bounding box center [100, 123] width 127 height 7
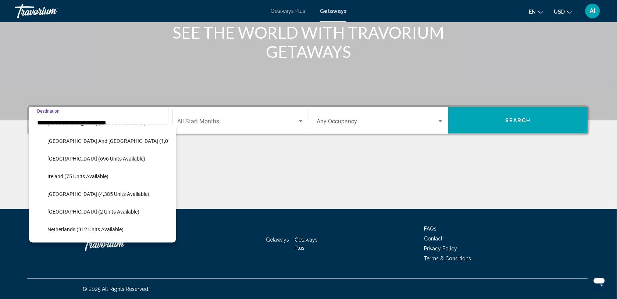
scroll to position [251, 0]
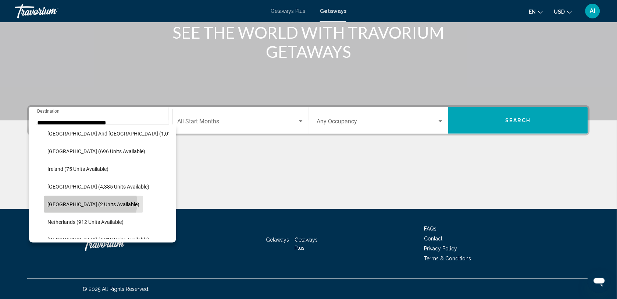
click at [90, 202] on span "[GEOGRAPHIC_DATA] (2 units available)" at bounding box center [93, 204] width 92 height 6
type input "**********"
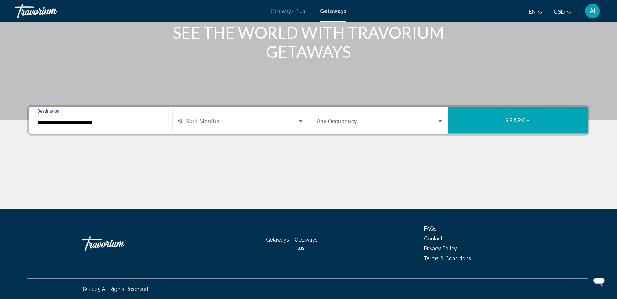
click at [202, 123] on span "Search widget" at bounding box center [237, 123] width 120 height 7
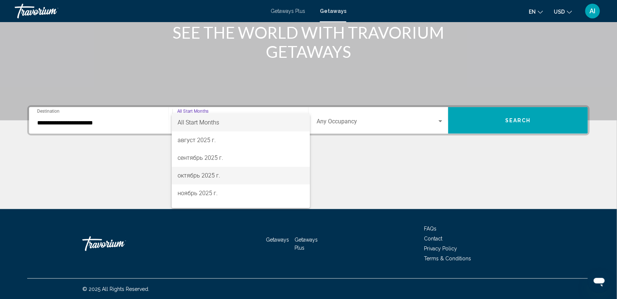
click at [198, 172] on span "октябрь 2025 г." at bounding box center [241, 176] width 127 height 18
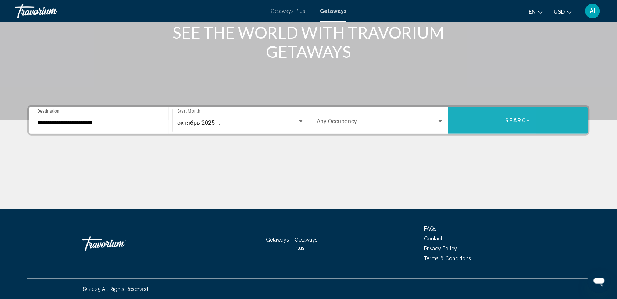
click at [469, 122] on button "Search" at bounding box center [519, 120] width 140 height 26
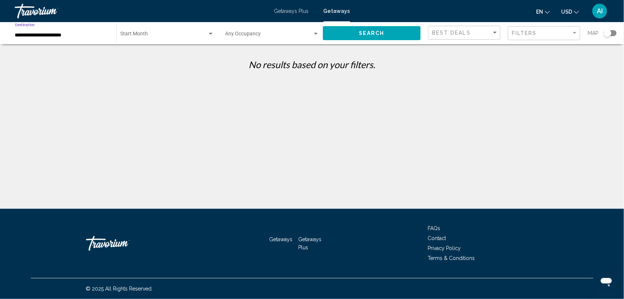
click at [65, 38] on input "**********" at bounding box center [62, 35] width 94 height 6
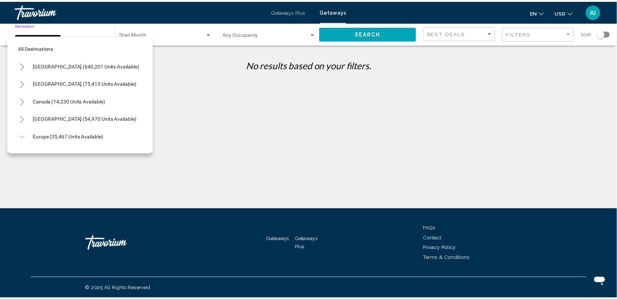
scroll to position [277, 0]
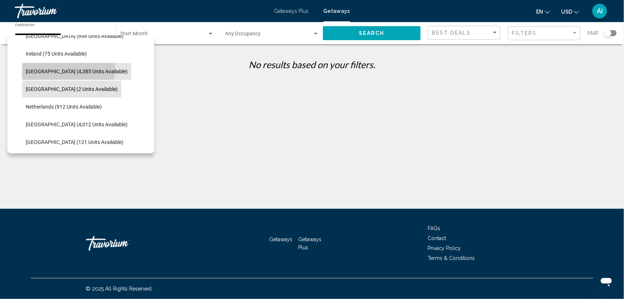
click at [68, 70] on span "[GEOGRAPHIC_DATA] (4,385 units available)" at bounding box center [77, 71] width 102 height 6
type input "**********"
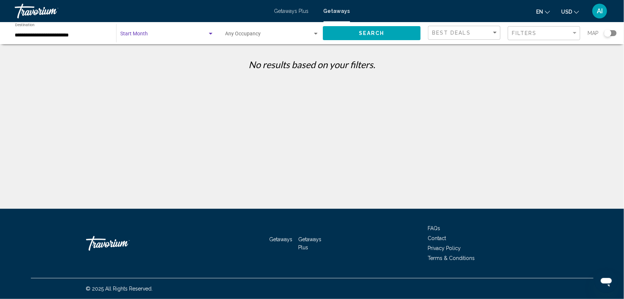
click at [148, 33] on span "Search widget" at bounding box center [164, 35] width 87 height 6
click at [166, 79] on div at bounding box center [312, 149] width 624 height 299
click at [208, 34] on div "Search widget" at bounding box center [211, 34] width 7 height 6
click at [208, 34] on span "All Start Months" at bounding box center [167, 35] width 93 height 15
click at [365, 32] on span "Search" at bounding box center [372, 34] width 26 height 6
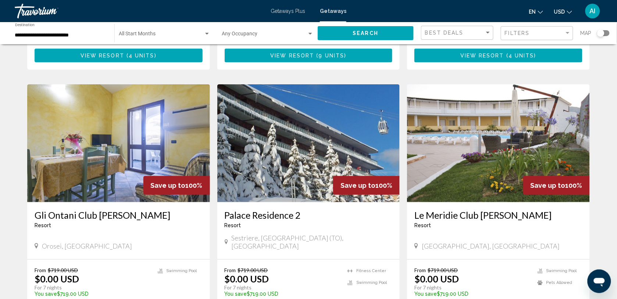
scroll to position [900, 0]
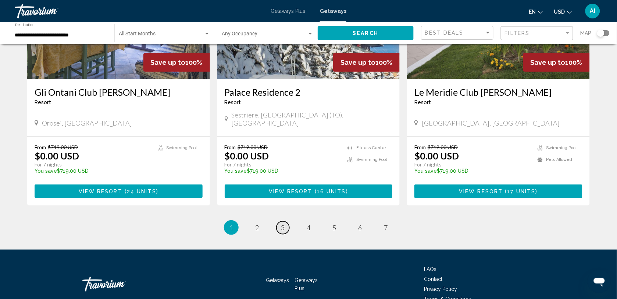
click at [283, 223] on span "3" at bounding box center [283, 227] width 4 height 8
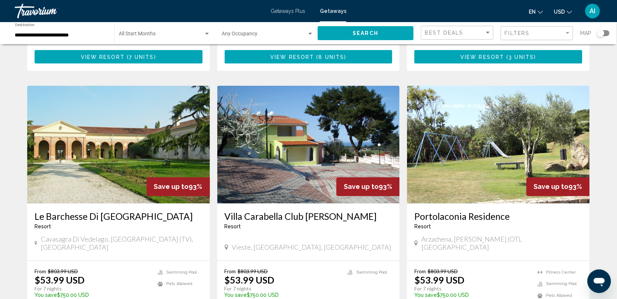
scroll to position [276, 0]
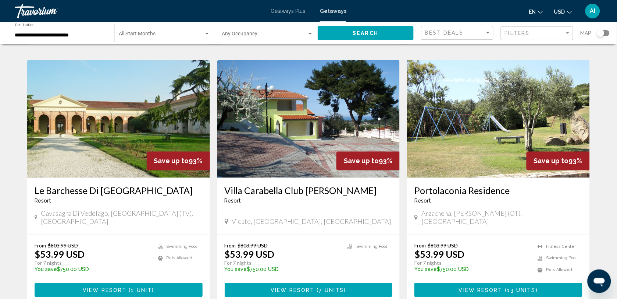
click at [114, 150] on img "Main content" at bounding box center [118, 119] width 183 height 118
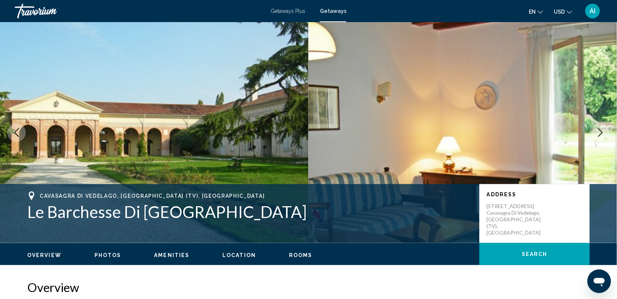
click at [230, 251] on ul "Overview Photos Amenities Location Rooms Search" at bounding box center [308, 254] width 563 height 8
click at [231, 253] on span "Location" at bounding box center [239, 255] width 33 height 6
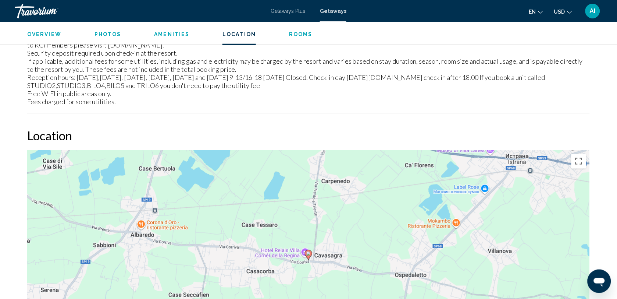
scroll to position [1053, 0]
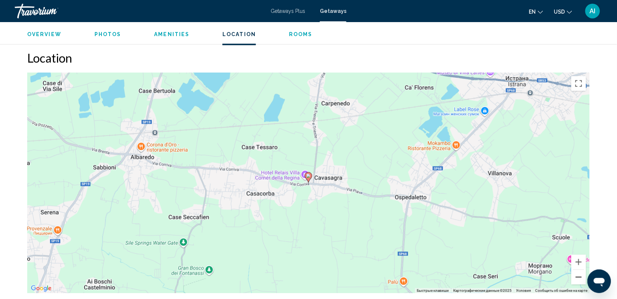
click at [578, 270] on button "Уменьшить" at bounding box center [579, 277] width 15 height 15
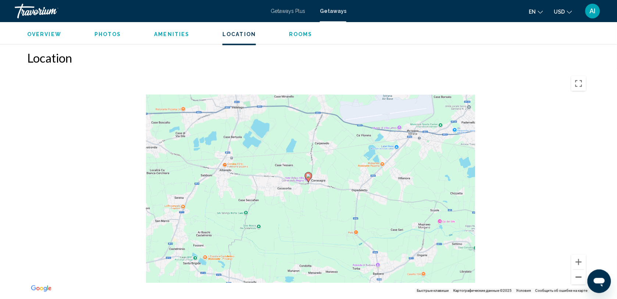
click at [578, 270] on button "Уменьшить" at bounding box center [579, 277] width 15 height 15
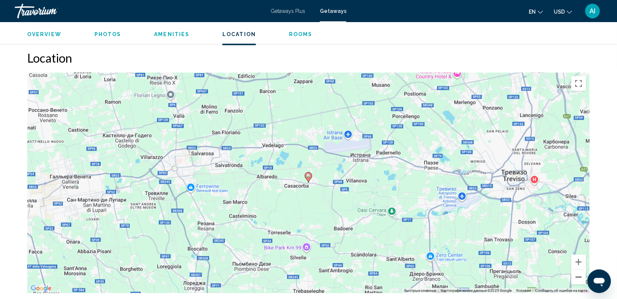
click at [578, 270] on button "Уменьшить" at bounding box center [579, 277] width 15 height 15
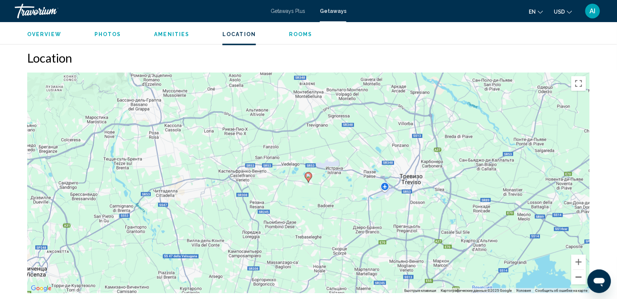
click at [578, 270] on button "Уменьшить" at bounding box center [579, 277] width 15 height 15
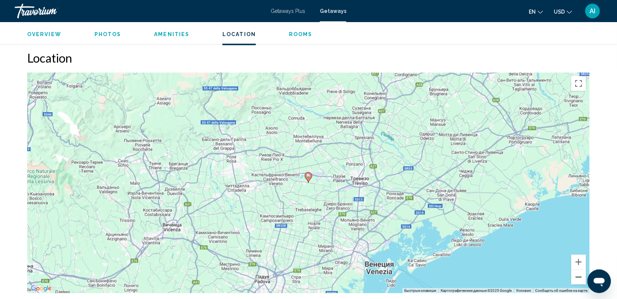
click at [582, 272] on button "Уменьшить" at bounding box center [579, 277] width 15 height 15
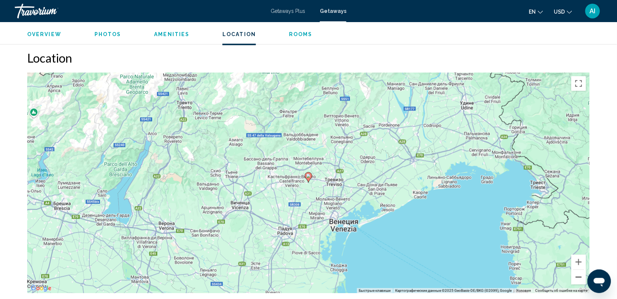
click at [582, 272] on button "Уменьшить" at bounding box center [579, 277] width 15 height 15
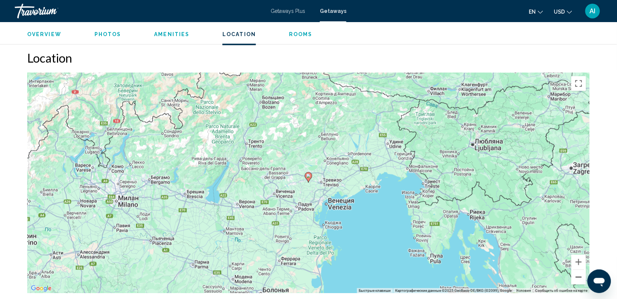
click at [582, 272] on button "Уменьшить" at bounding box center [579, 277] width 15 height 15
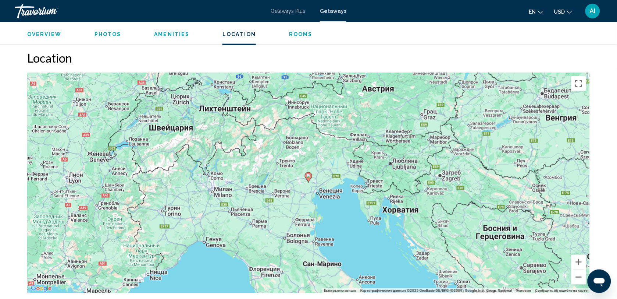
click at [582, 272] on button "Уменьшить" at bounding box center [579, 277] width 15 height 15
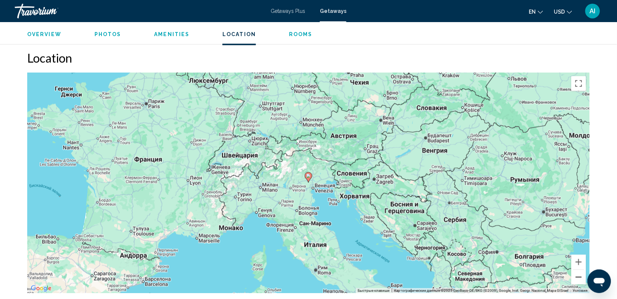
click at [582, 272] on button "Уменьшить" at bounding box center [579, 277] width 15 height 15
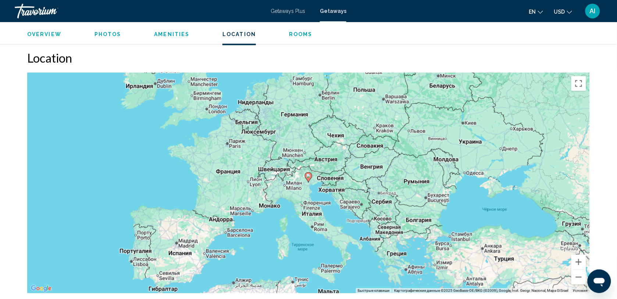
click at [297, 33] on span "Rooms" at bounding box center [301, 34] width 24 height 6
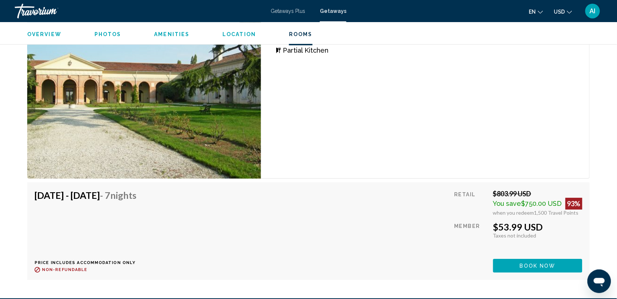
scroll to position [1425, 0]
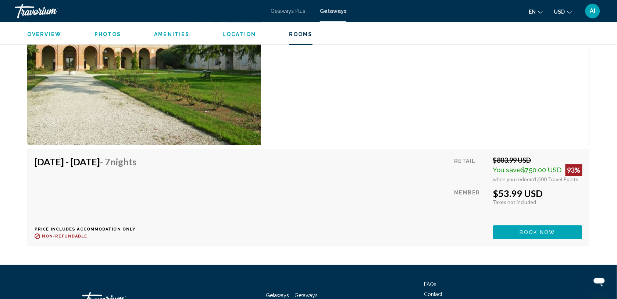
click at [286, 133] on div "Studio Unit (Partial Kitchen) Bedrooms Studio Max Occupancy 2 Kitchen Partial K…" at bounding box center [425, 51] width 329 height 187
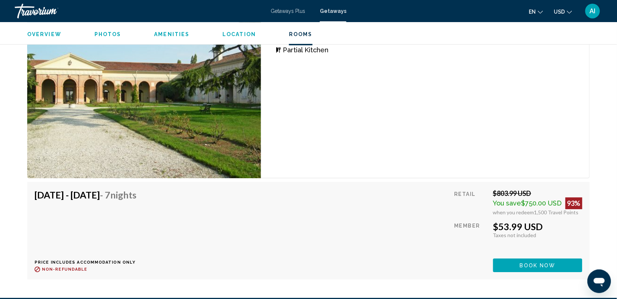
scroll to position [1314, 0]
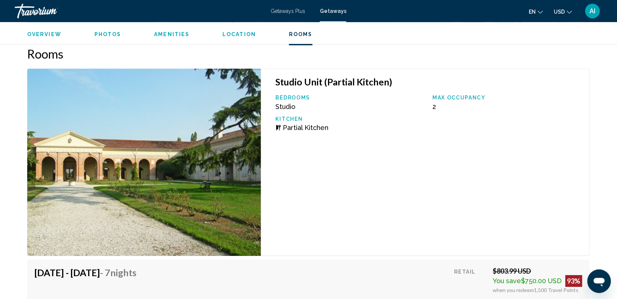
click at [109, 33] on span "Photos" at bounding box center [108, 34] width 27 height 6
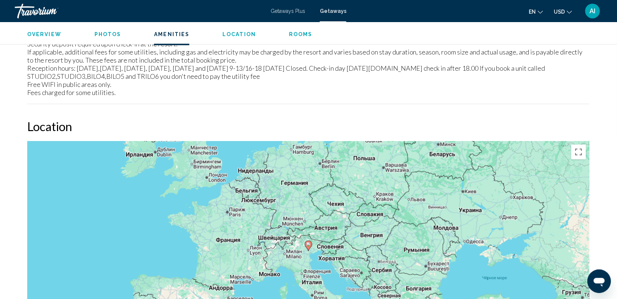
scroll to position [985, 0]
